Goal: Task Accomplishment & Management: Complete application form

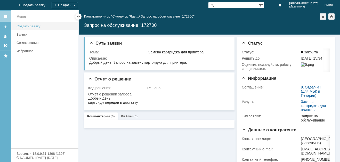
click at [31, 27] on div "Создать заявку" at bounding box center [46, 26] width 59 height 4
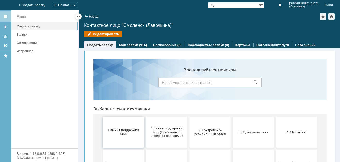
click at [121, 133] on span "1 линия поддержки МБК" at bounding box center [123, 132] width 38 height 8
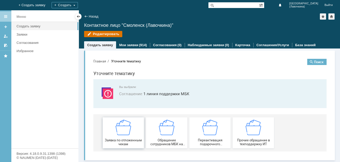
click at [124, 135] on img at bounding box center [123, 127] width 15 height 15
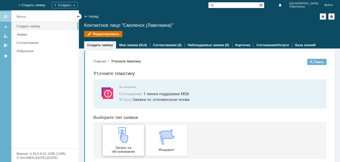
click at [124, 141] on img at bounding box center [123, 134] width 15 height 15
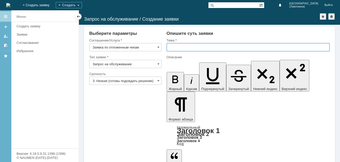
paste input "Заявка по отложенным чекам"
type input "Заявка по отложенным чекам"
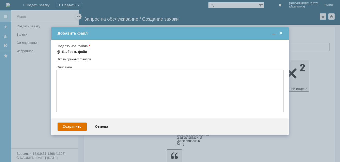
click at [71, 53] on div "Выбрать файл" at bounding box center [74, 52] width 25 height 4
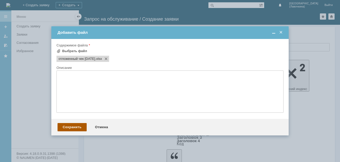
click at [75, 128] on div "Сохранить" at bounding box center [72, 127] width 29 height 8
